Goal: Check status: Check status

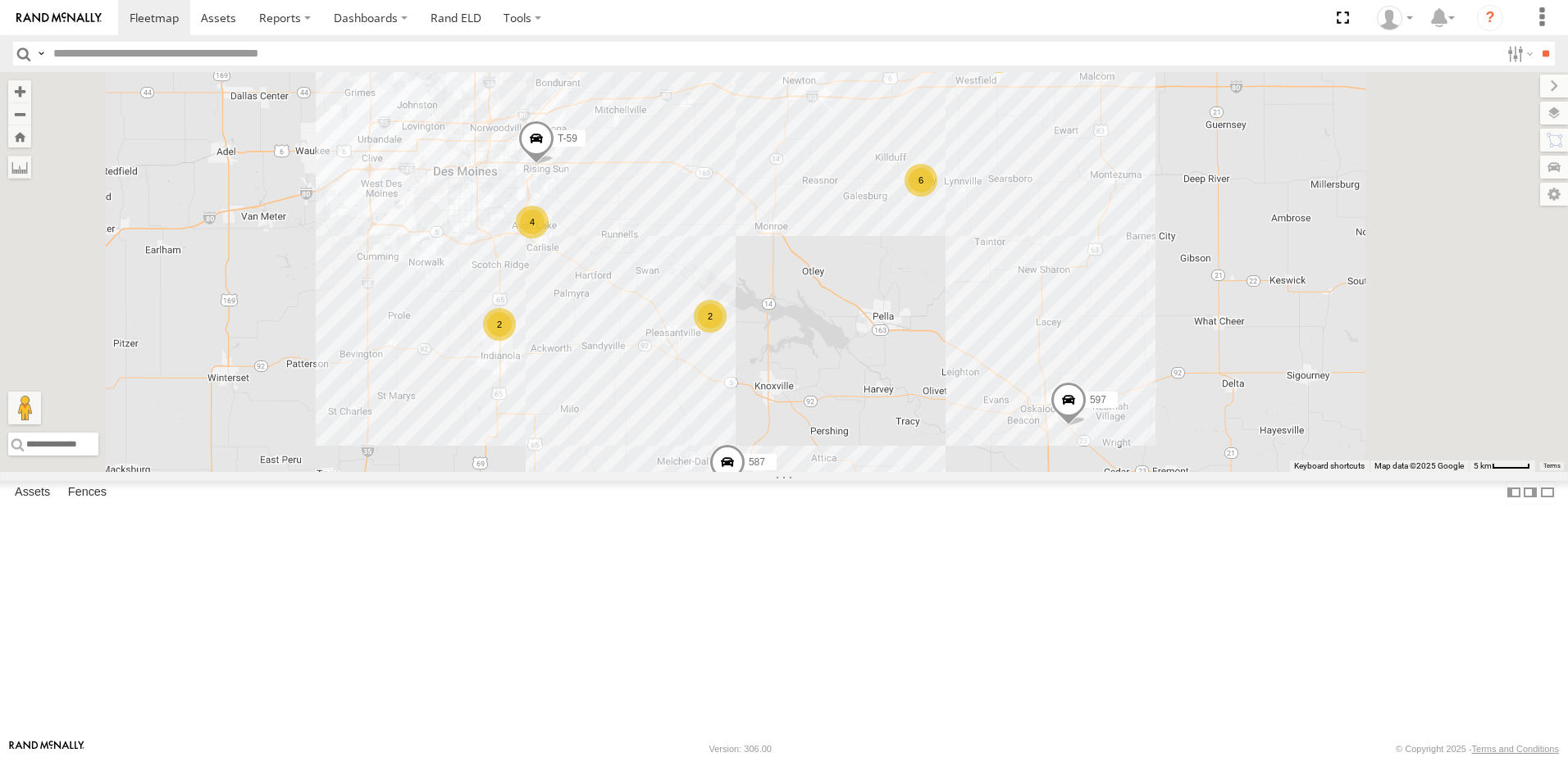
click at [0, 0] on div "48" at bounding box center [0, 0] width 0 height 0
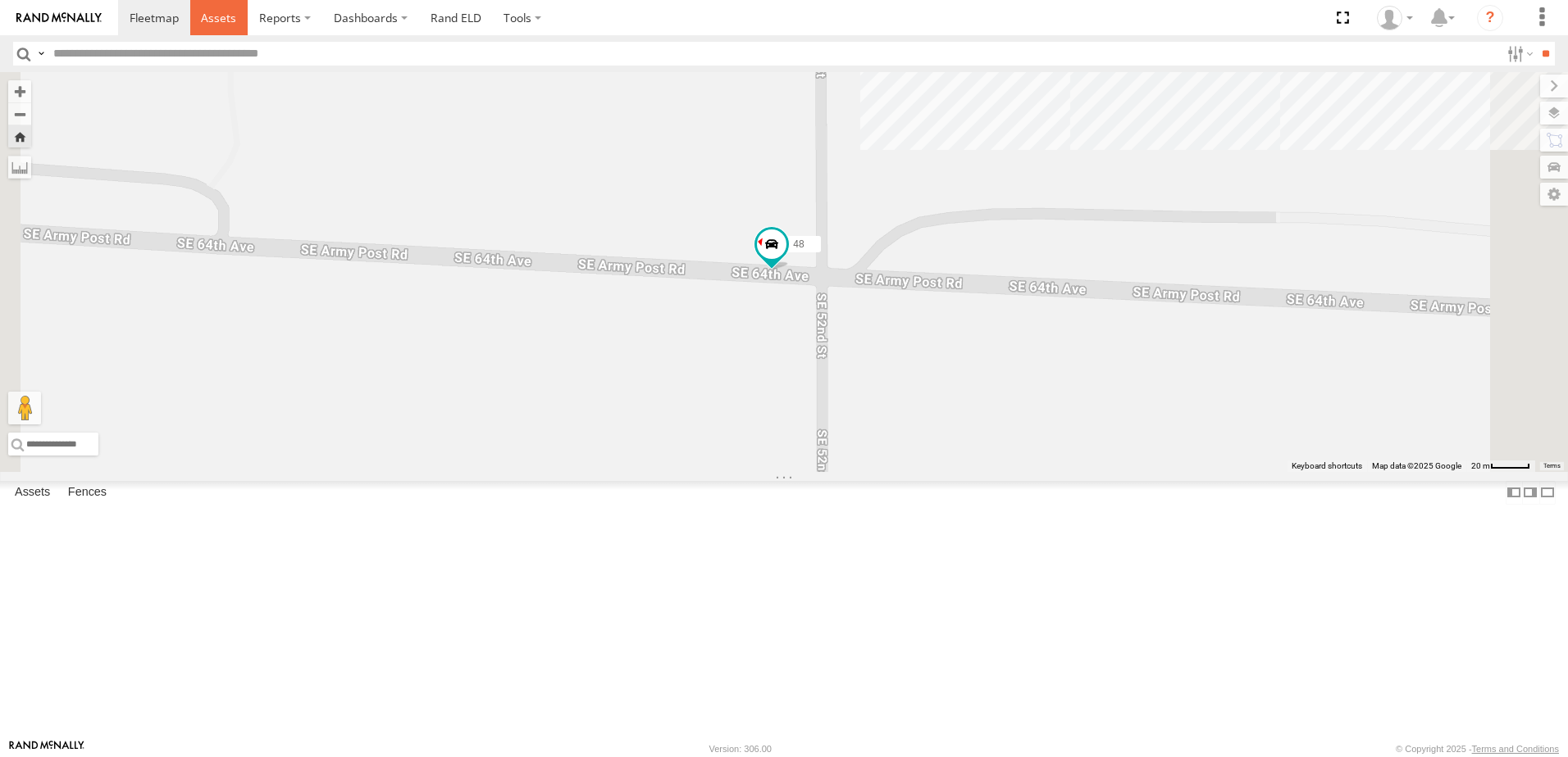
click at [212, 13] on span at bounding box center [218, 17] width 35 height 16
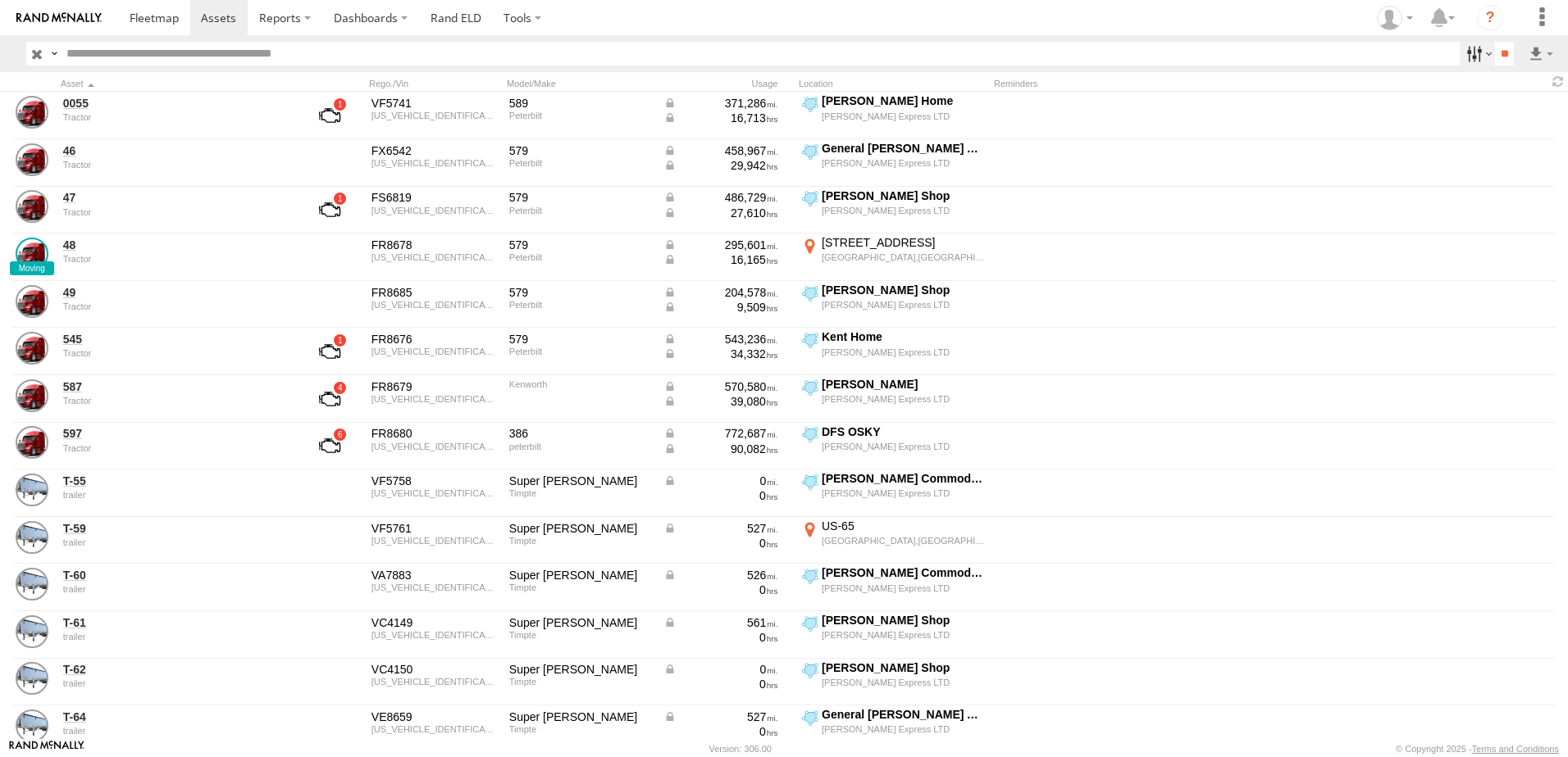
click at [1467, 47] on label at bounding box center [1477, 54] width 35 height 24
click at [0, 0] on span "Tractor" at bounding box center [0, 0] width 0 height 0
click at [1501, 45] on input "**" at bounding box center [1504, 54] width 19 height 24
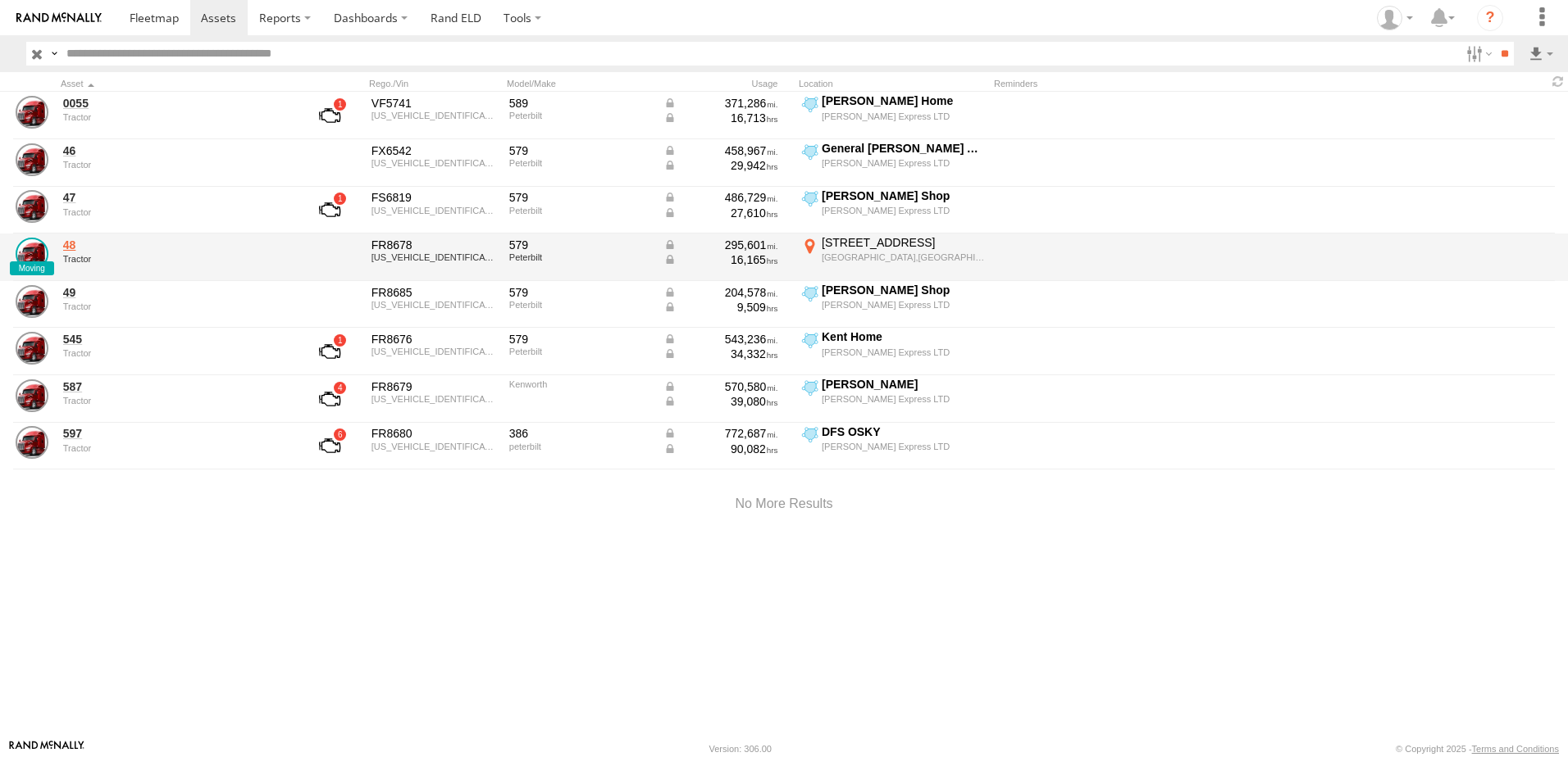
click at [73, 248] on link "48" at bounding box center [176, 245] width 225 height 15
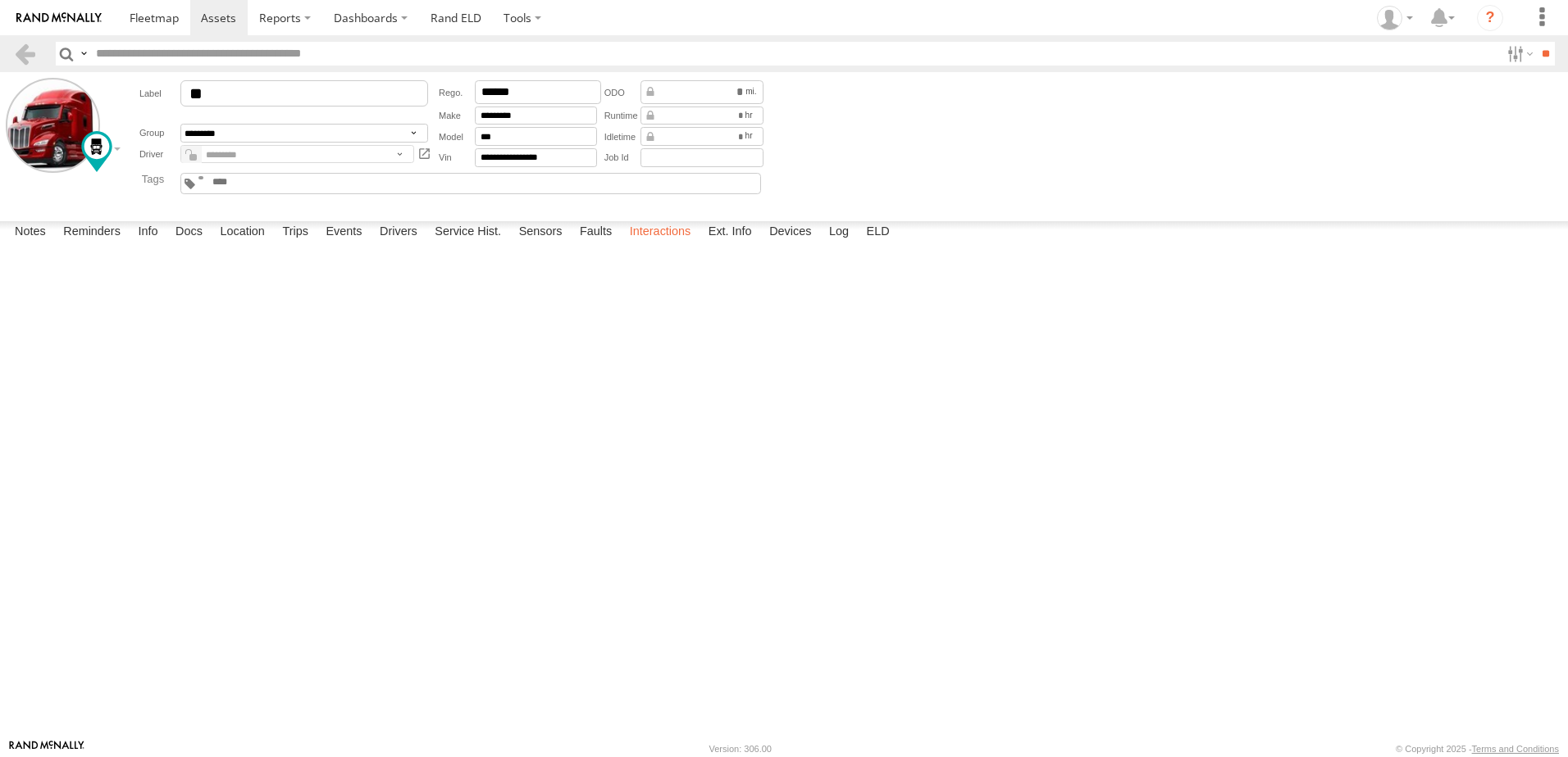
click at [658, 245] on label "Interactions" at bounding box center [660, 233] width 78 height 23
click at [26, 52] on link at bounding box center [25, 54] width 24 height 24
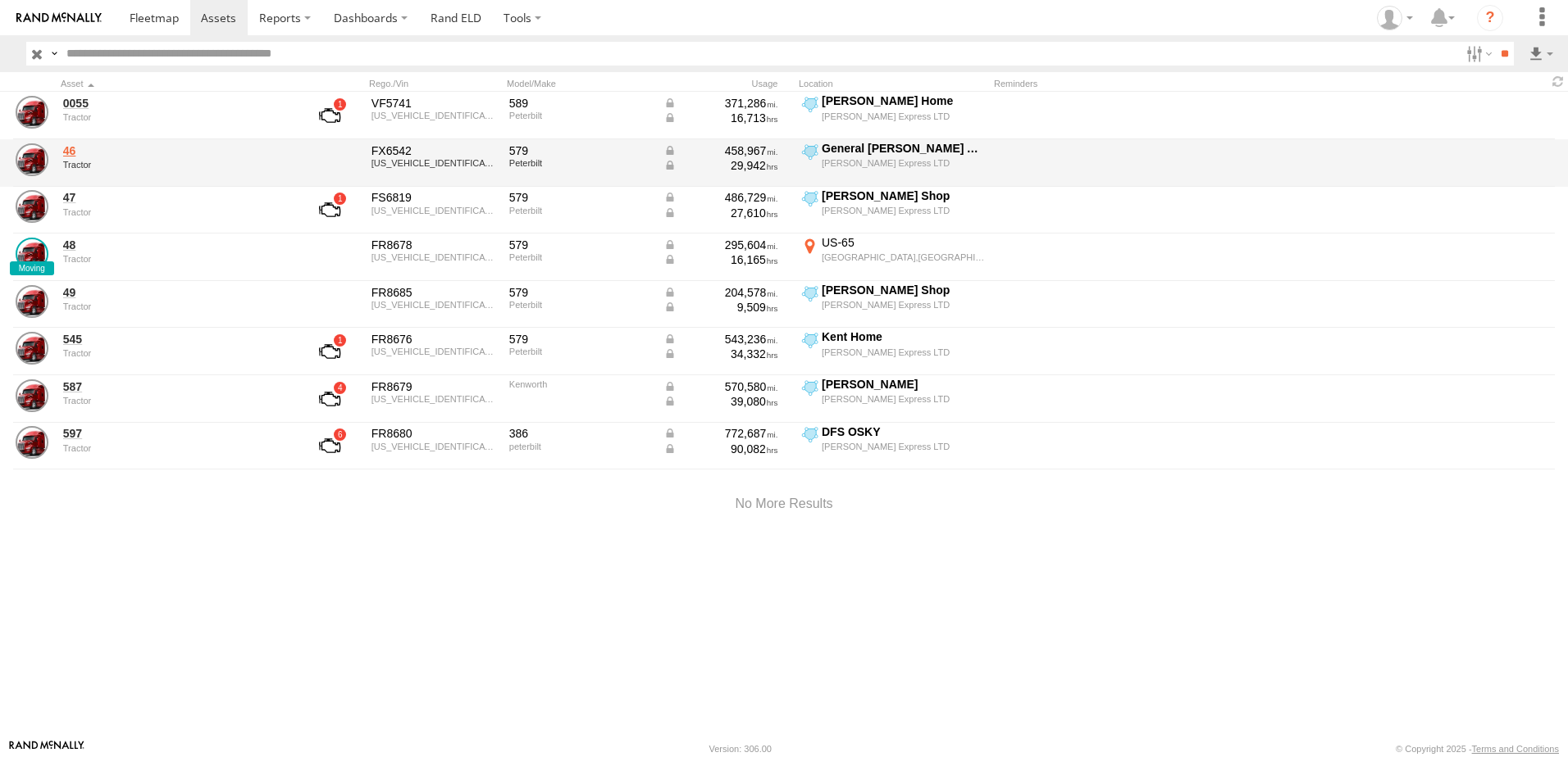
click at [72, 156] on link "46" at bounding box center [176, 151] width 225 height 15
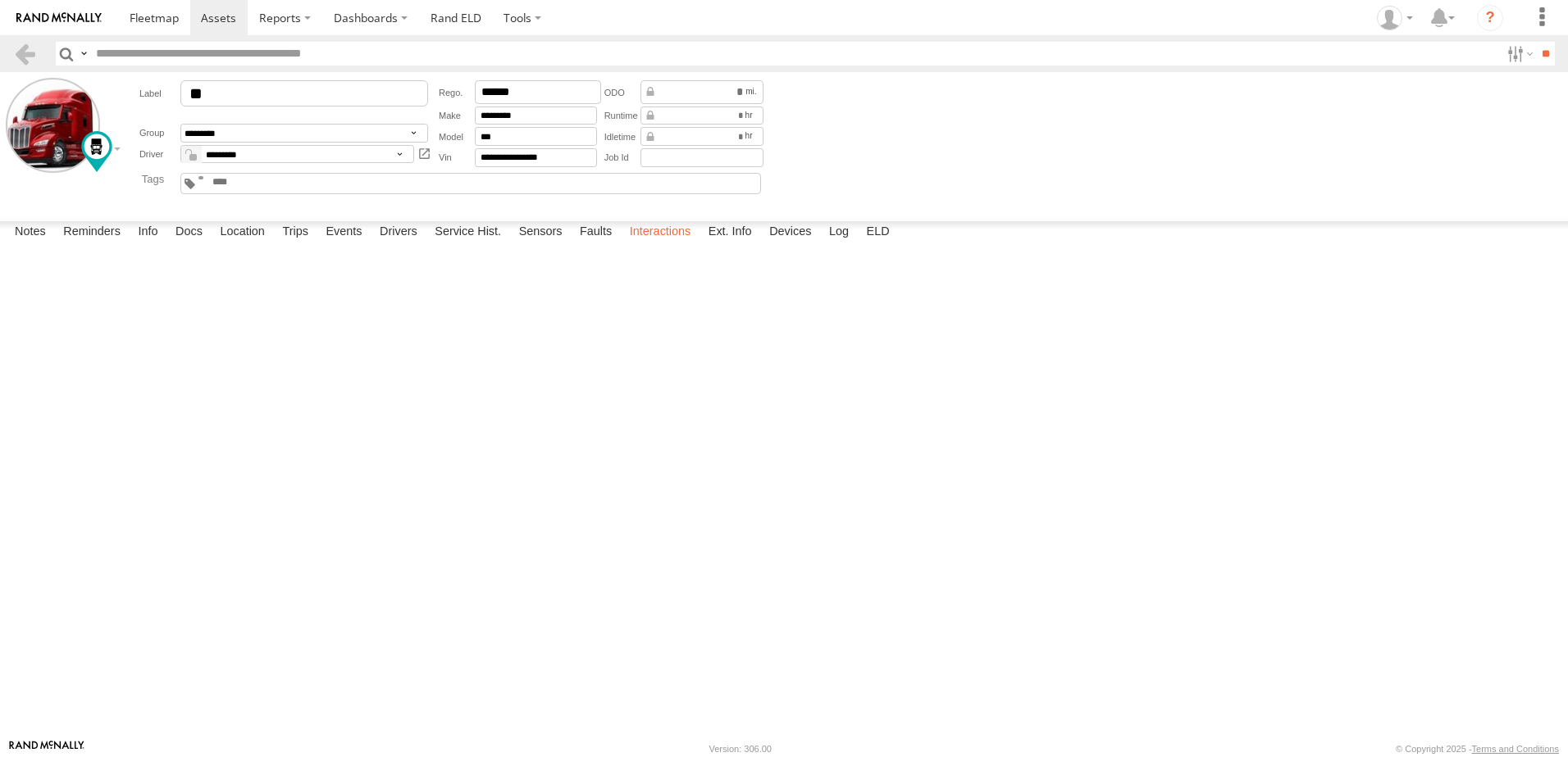
click at [653, 245] on label "Interactions" at bounding box center [660, 233] width 78 height 23
